Goal: Information Seeking & Learning: Learn about a topic

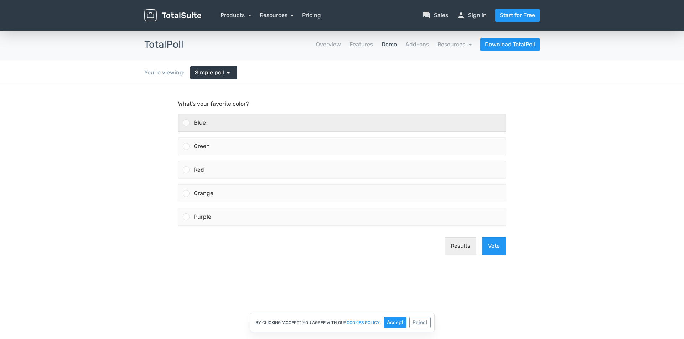
click at [197, 126] on div "Blue" at bounding box center [347, 122] width 316 height 17
click at [186, 123] on input "Blue" at bounding box center [186, 123] width 0 height 0
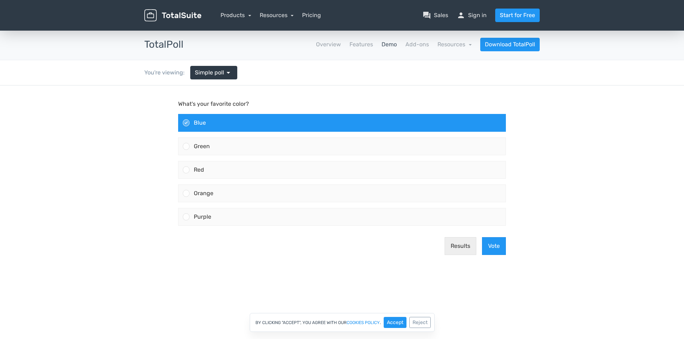
click at [479, 244] on div "Results Vote" at bounding box center [341, 245] width 333 height 29
click at [484, 244] on button "Vote" at bounding box center [494, 246] width 24 height 18
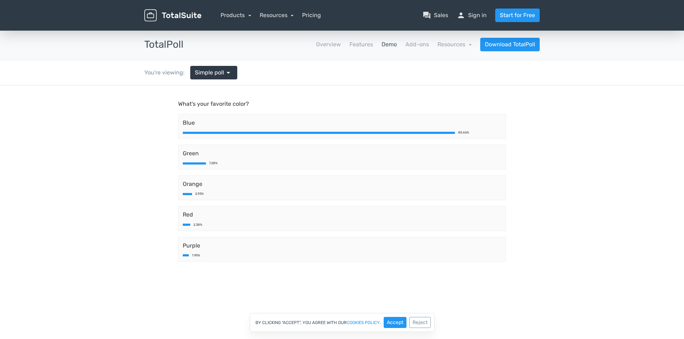
click at [110, 0] on header "menu Products TotalPoll WordPress Poll and Contest Plugin" at bounding box center [342, 15] width 684 height 31
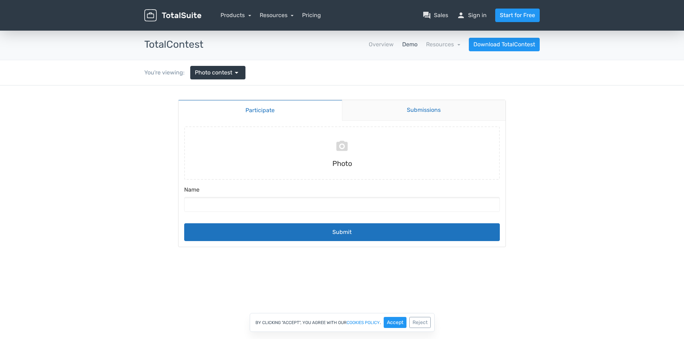
click at [401, 117] on link "Submissions" at bounding box center [424, 110] width 164 height 21
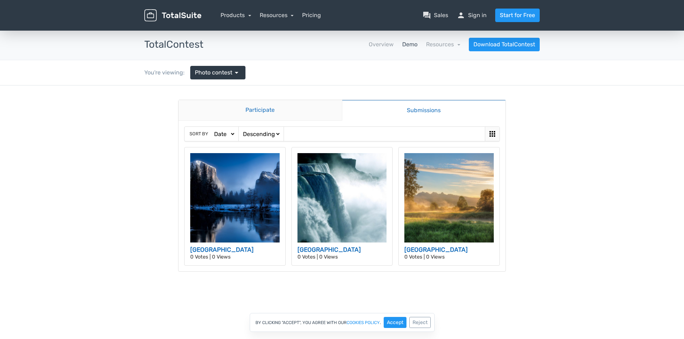
click at [272, 110] on link "Participate" at bounding box center [259, 110] width 163 height 21
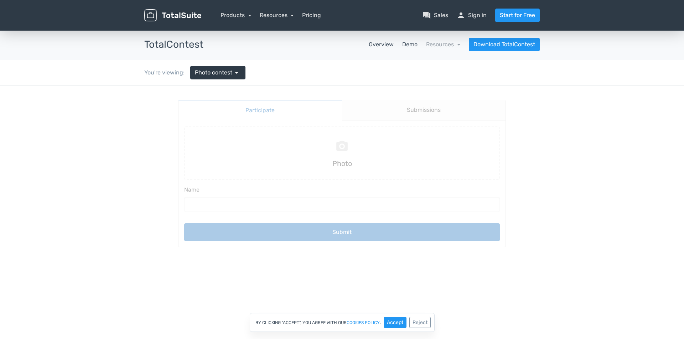
click at [385, 43] on link "Overview" at bounding box center [381, 44] width 25 height 9
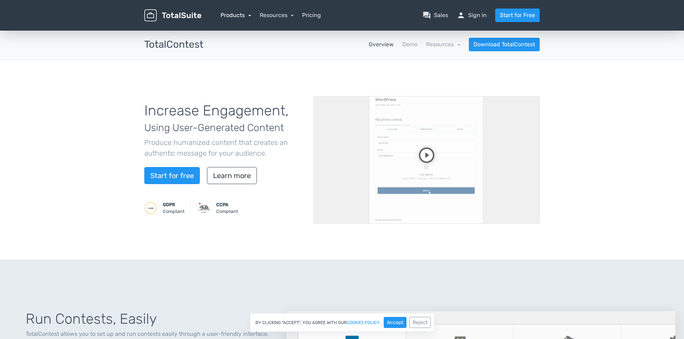
click at [247, 17] on link "Products" at bounding box center [235, 15] width 31 height 7
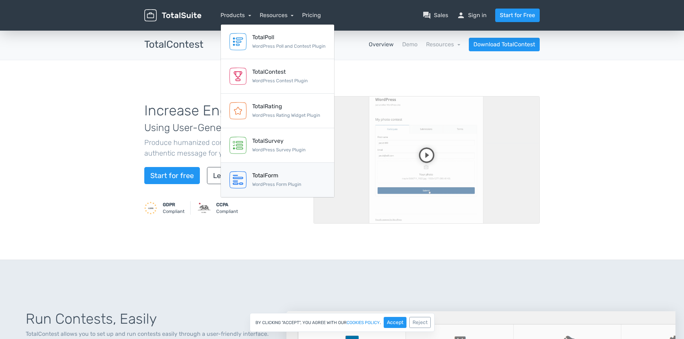
click at [280, 189] on link "TotalForm WordPress Form Plugin" at bounding box center [277, 180] width 113 height 35
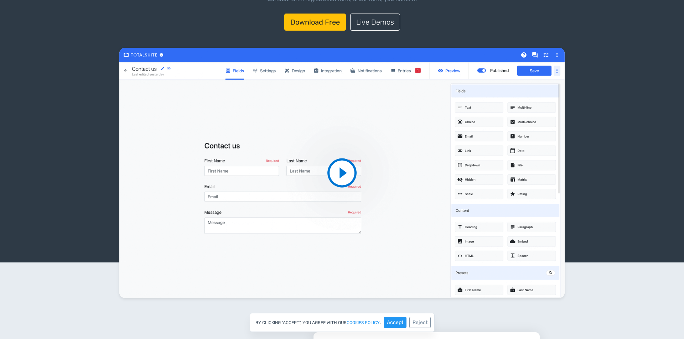
scroll to position [270, 0]
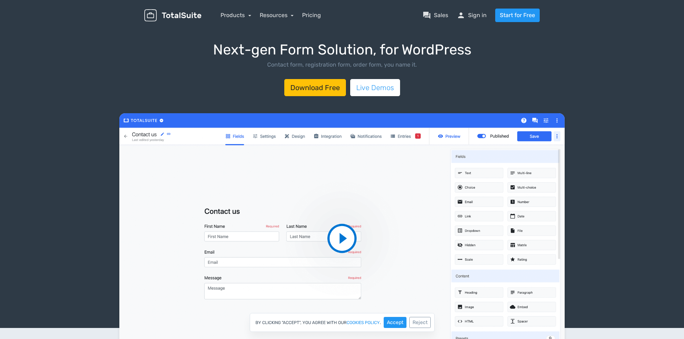
click at [365, 87] on link "Live Demos" at bounding box center [375, 87] width 50 height 17
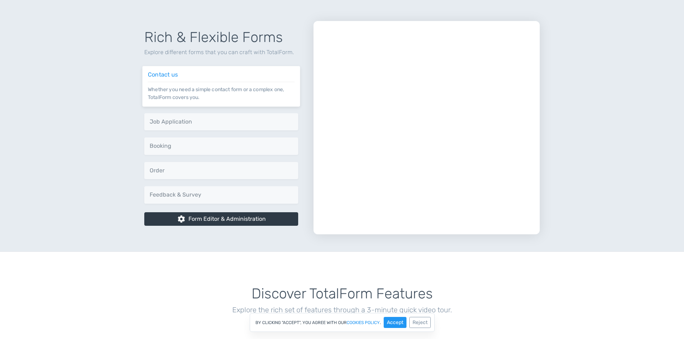
scroll to position [386, 0]
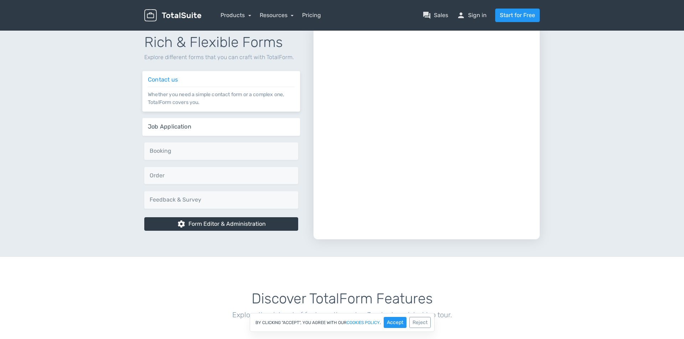
click at [231, 121] on div "Job Application Seamlessly receive job applications and CVs on your website." at bounding box center [221, 127] width 158 height 18
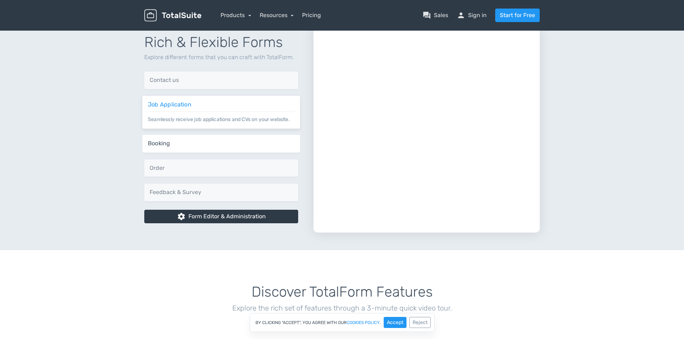
click at [233, 135] on div "Booking Offer your customers the ability to book a consultation through TotalFo…" at bounding box center [221, 144] width 158 height 18
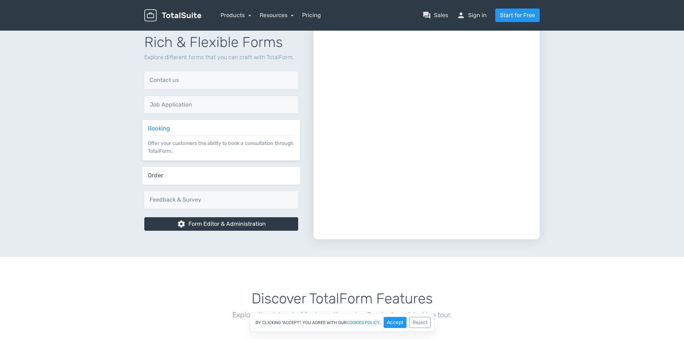
click at [239, 182] on div "Order Start selling your products and receiving orders quickly." at bounding box center [221, 176] width 158 height 18
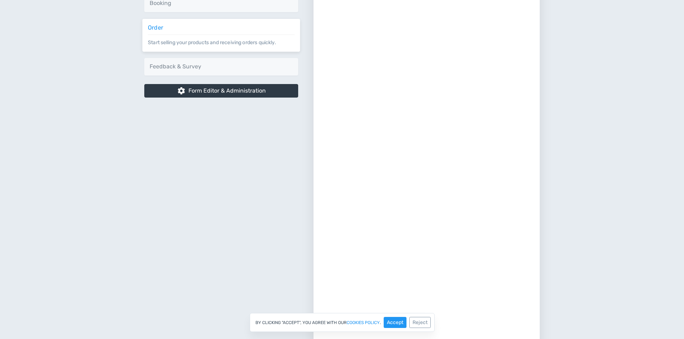
scroll to position [500, 0]
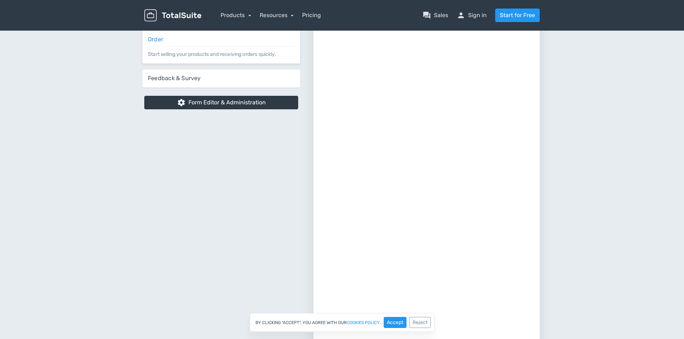
click at [197, 73] on div "Feedback & Survey Get better insights into your audience via feedback and surve…" at bounding box center [221, 79] width 158 height 18
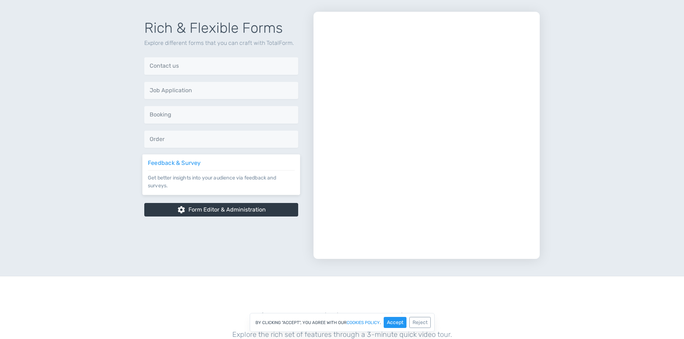
scroll to position [377, 0]
